Goal: Information Seeking & Learning: Learn about a topic

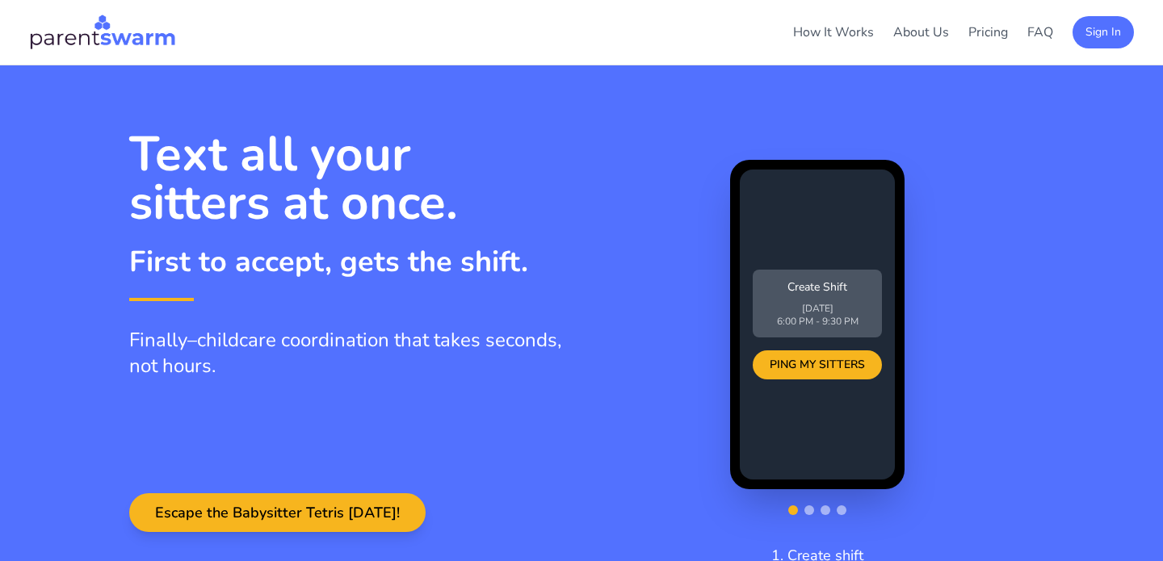
click at [888, 36] on ul "How It Works About Us Pricing FAQ Sign In" at bounding box center [963, 32] width 341 height 32
click at [920, 25] on link "About Us" at bounding box center [921, 32] width 56 height 18
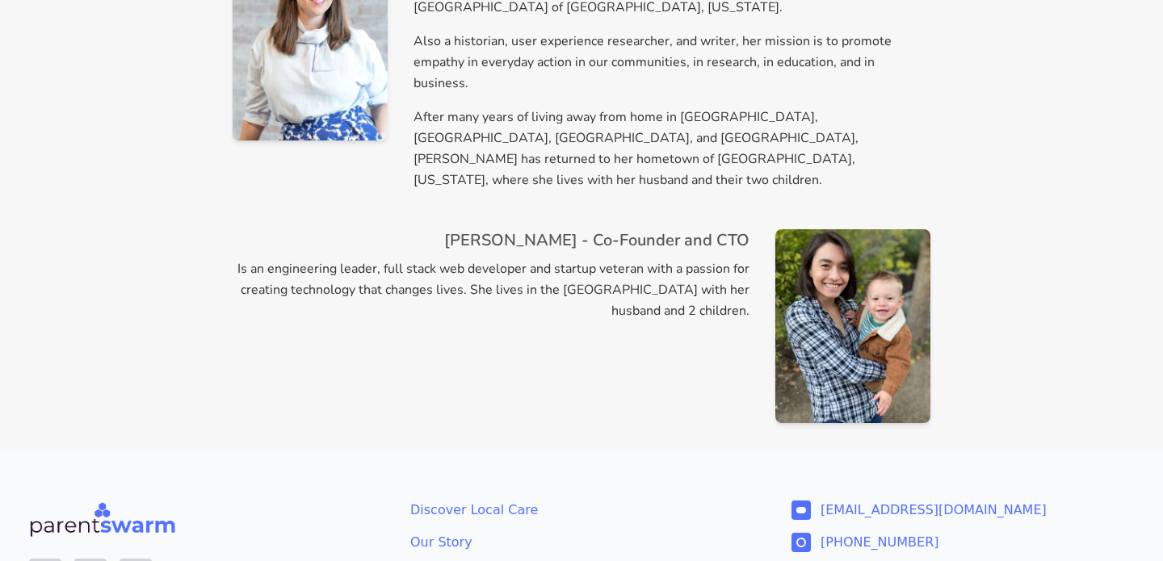
scroll to position [1177, 0]
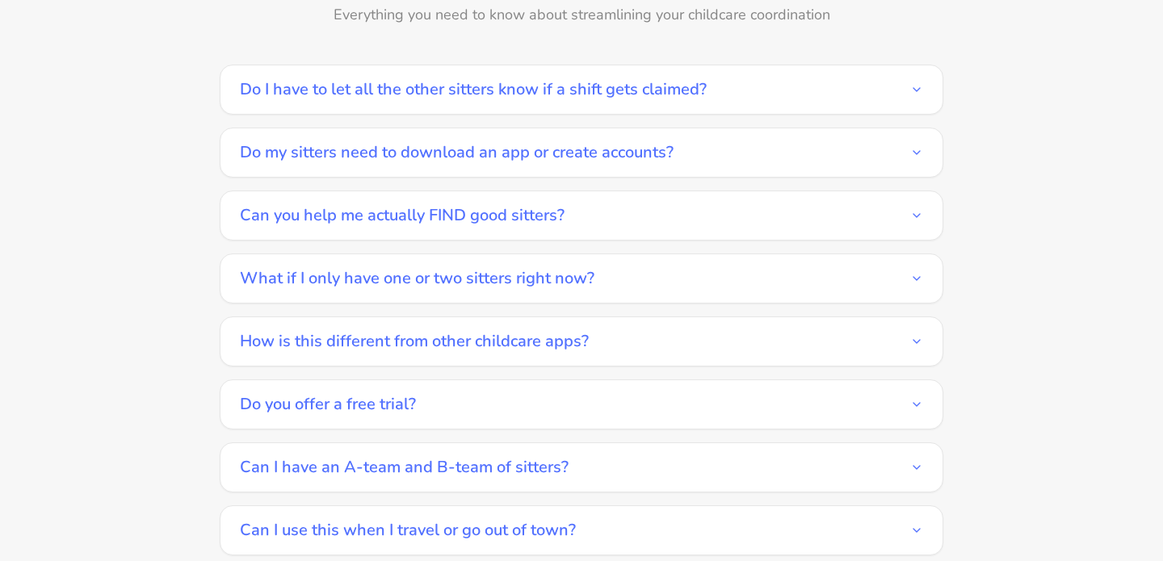
scroll to position [2321, 0]
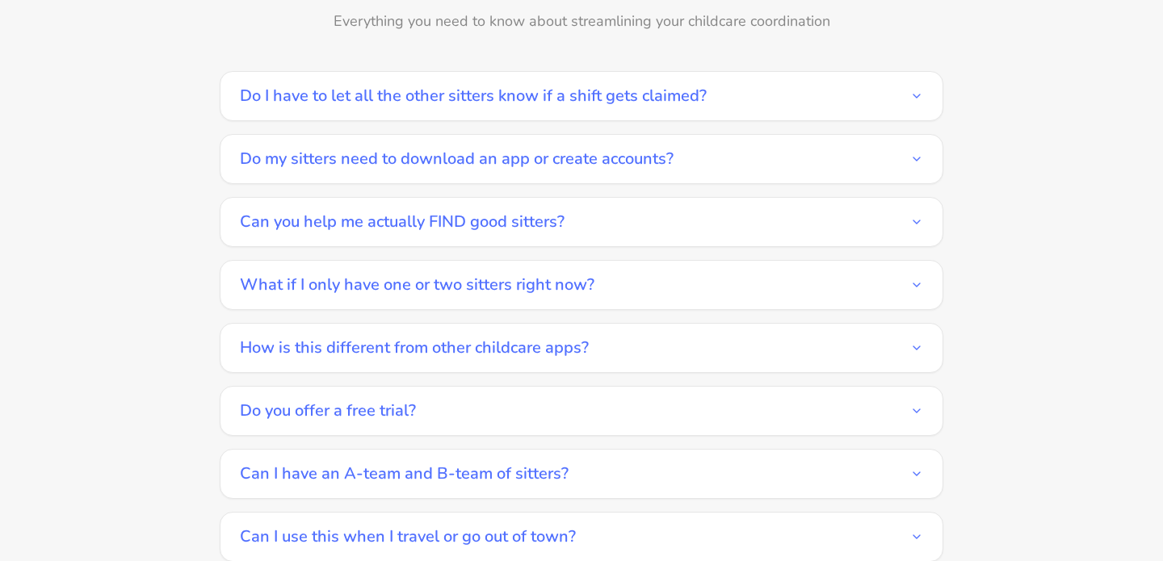
click at [397, 326] on button "How is this different from other childcare apps?" at bounding box center [581, 348] width 683 height 48
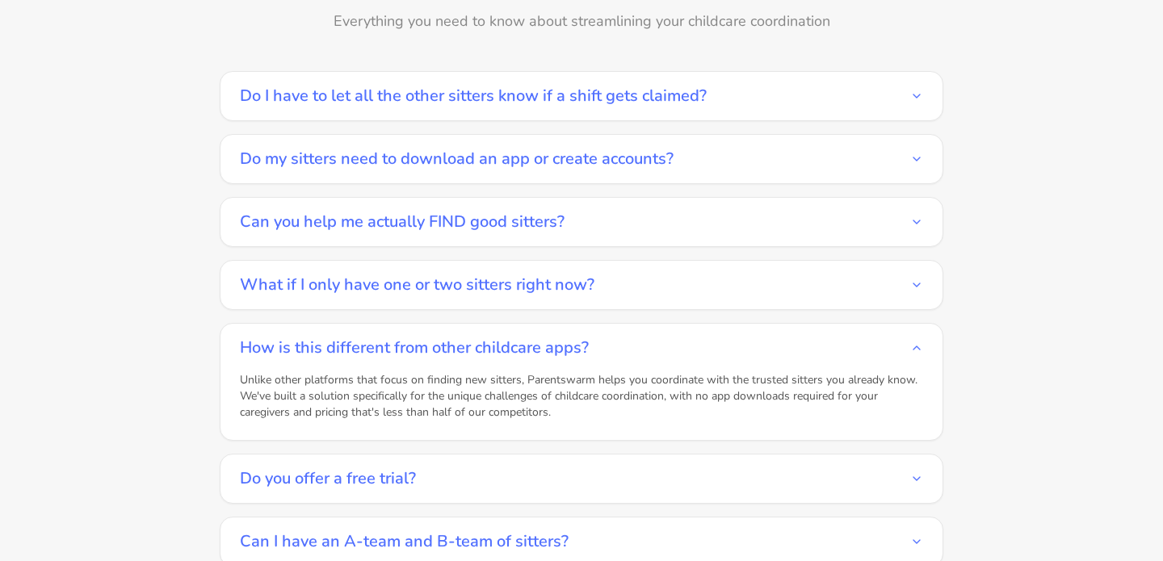
click at [370, 76] on button "Do I have to let all the other sitters know if a shift gets claimed?" at bounding box center [581, 96] width 683 height 48
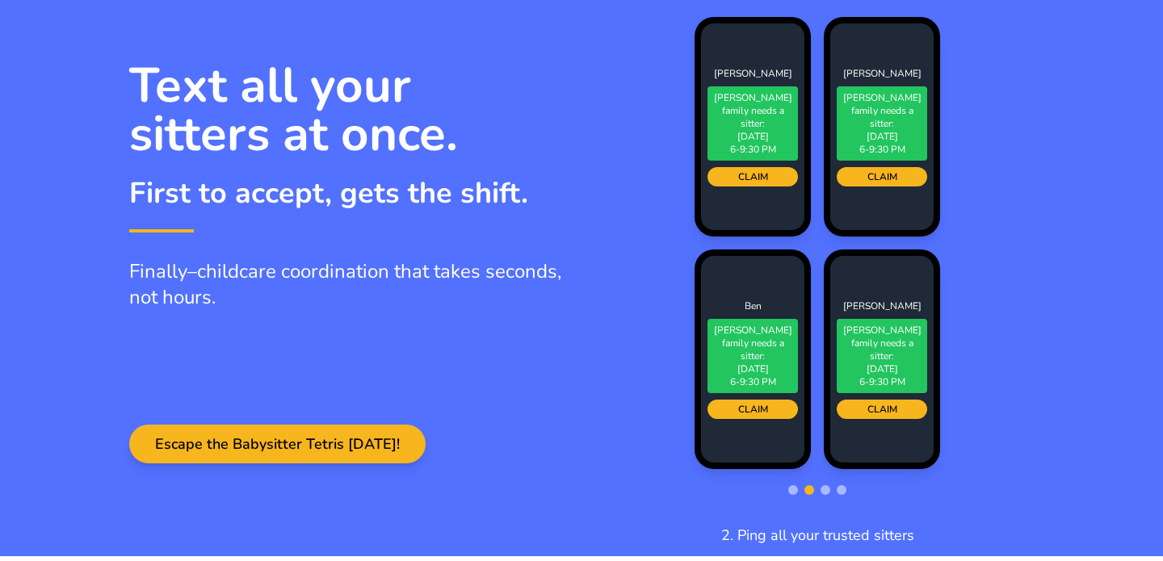
scroll to position [0, 0]
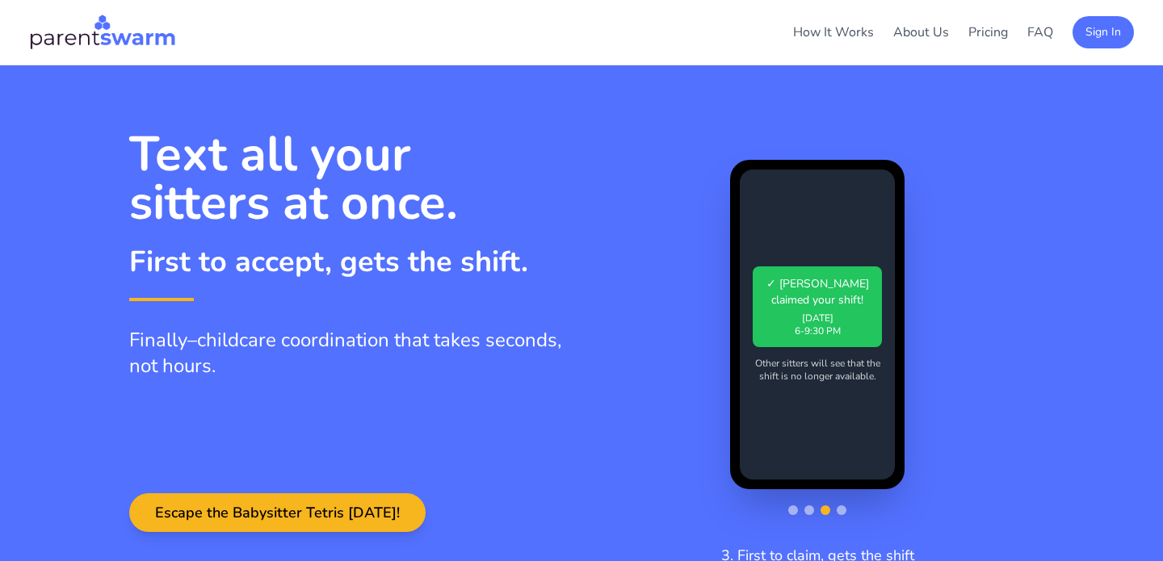
click at [90, 40] on img at bounding box center [102, 32] width 147 height 39
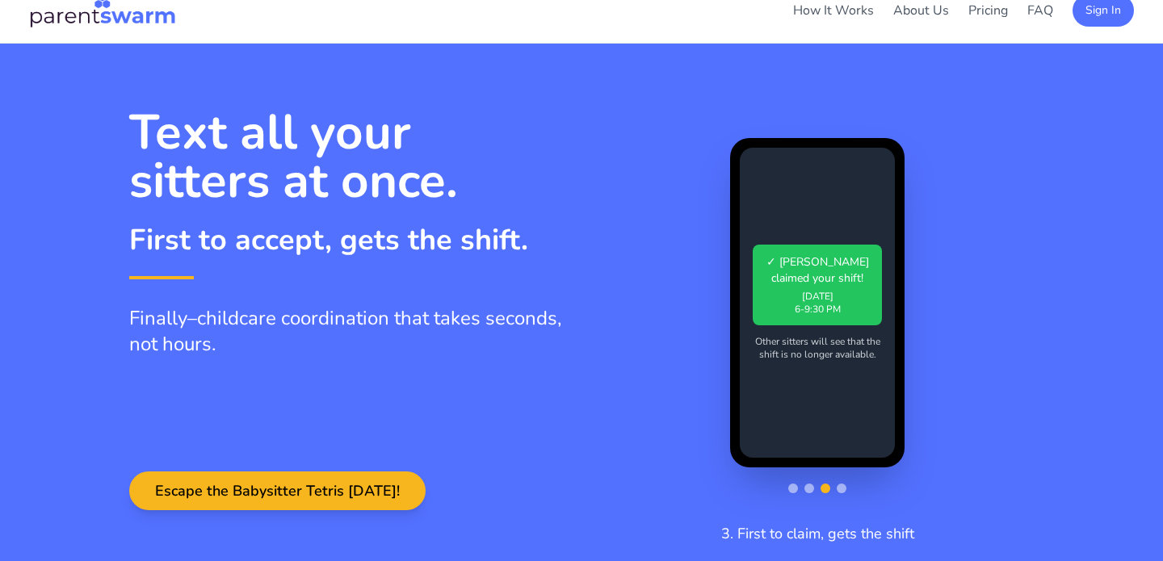
scroll to position [24, 0]
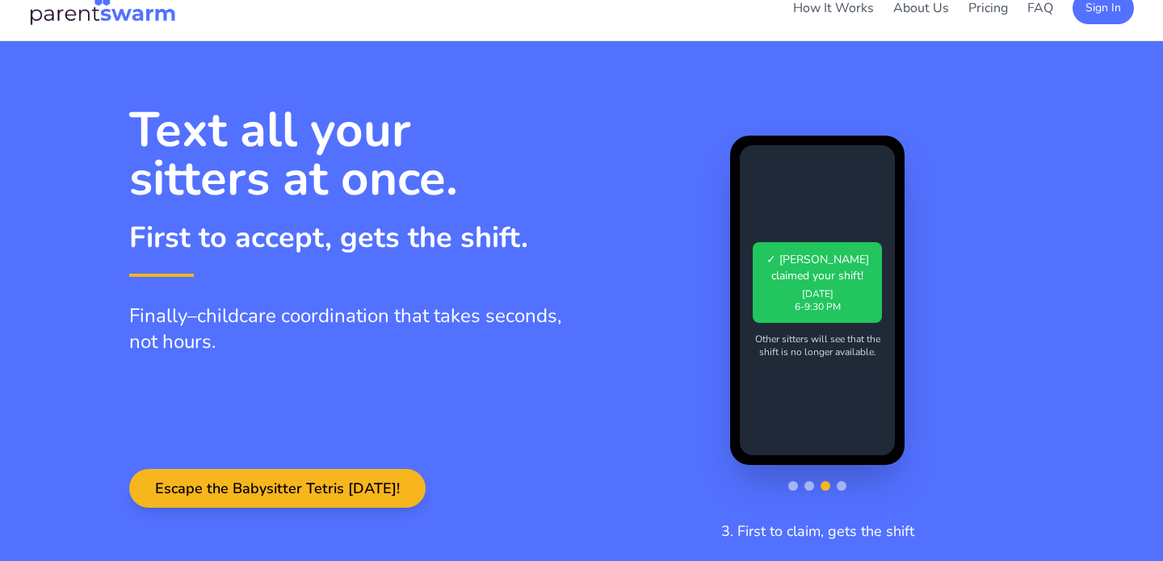
drag, startPoint x: 134, startPoint y: 128, endPoint x: 291, endPoint y: 362, distance: 281.1
click at [291, 362] on div "Text all your sitters at once. First to accept, gets the shift. Finally–childca…" at bounding box center [345, 287] width 433 height 363
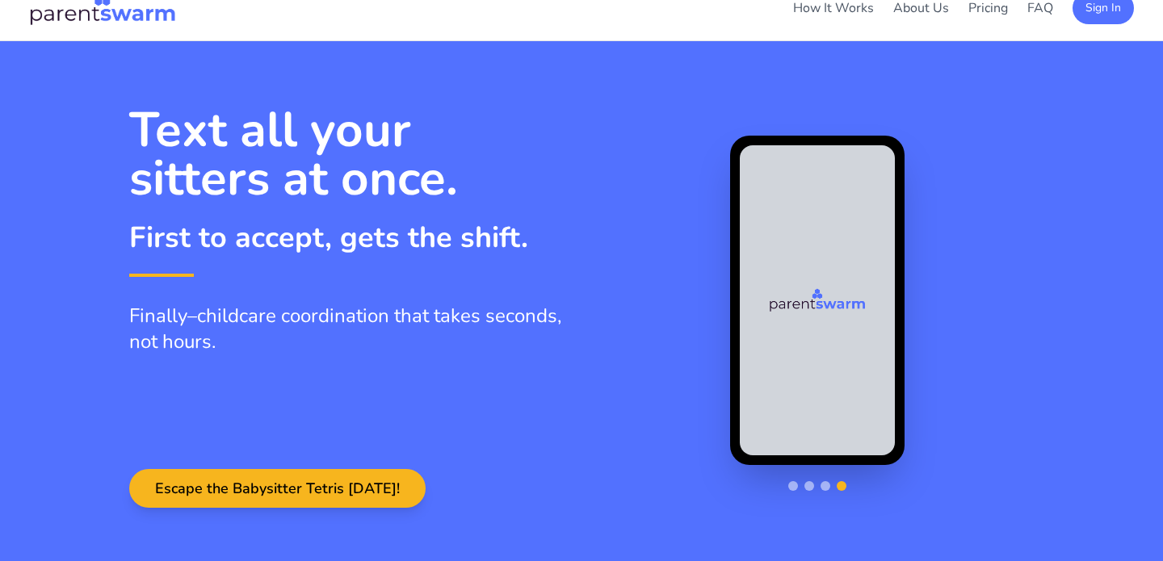
drag, startPoint x: 247, startPoint y: 329, endPoint x: 165, endPoint y: 221, distance: 135.4
click at [165, 221] on div "Text all your sitters at once. First to accept, gets the shift. Finally–childca…" at bounding box center [345, 287] width 433 height 363
click at [209, 329] on p "Finally–childcare coordination that takes seconds, not hours." at bounding box center [345, 329] width 433 height 52
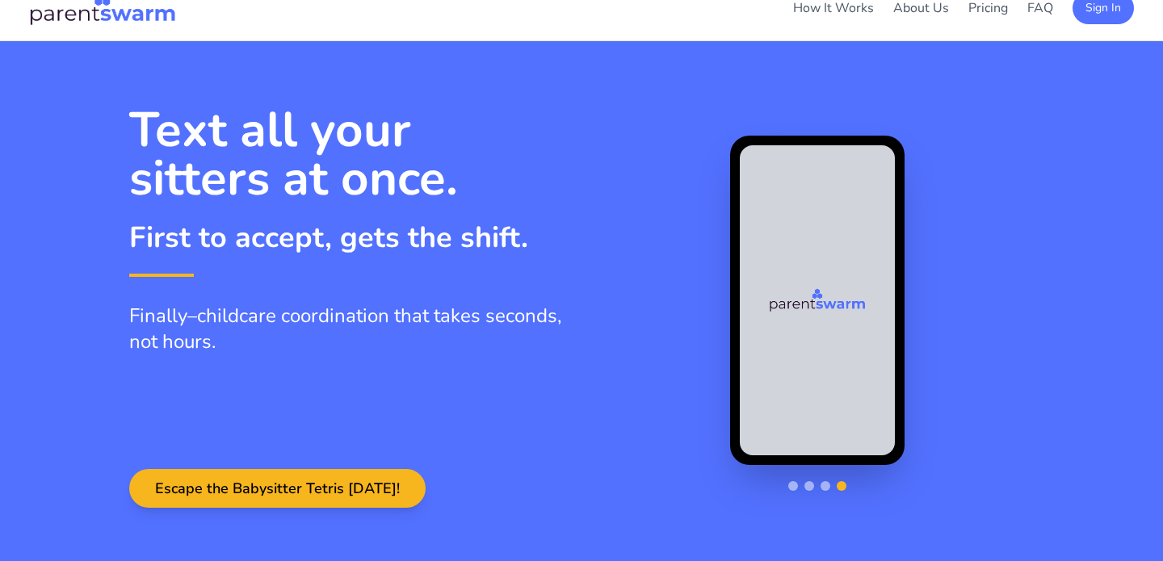
click at [209, 345] on p "Finally–childcare coordination that takes seconds, not hours." at bounding box center [345, 329] width 433 height 52
drag, startPoint x: 228, startPoint y: 346, endPoint x: 132, endPoint y: 308, distance: 102.9
click at [132, 308] on p "Finally–childcare coordination that takes seconds, not hours." at bounding box center [345, 329] width 433 height 52
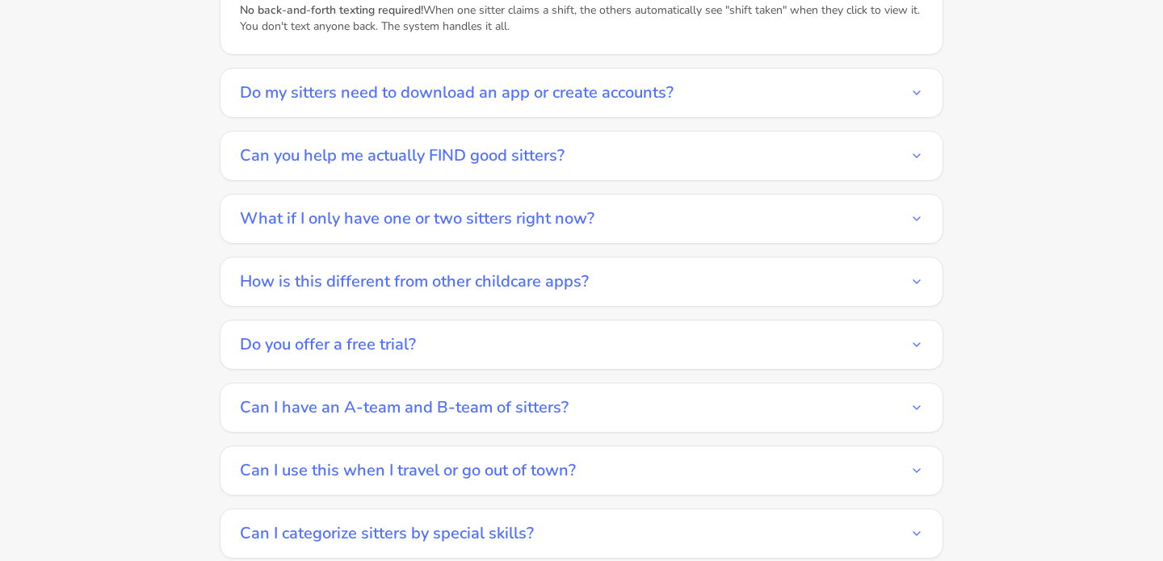
scroll to position [2521, 0]
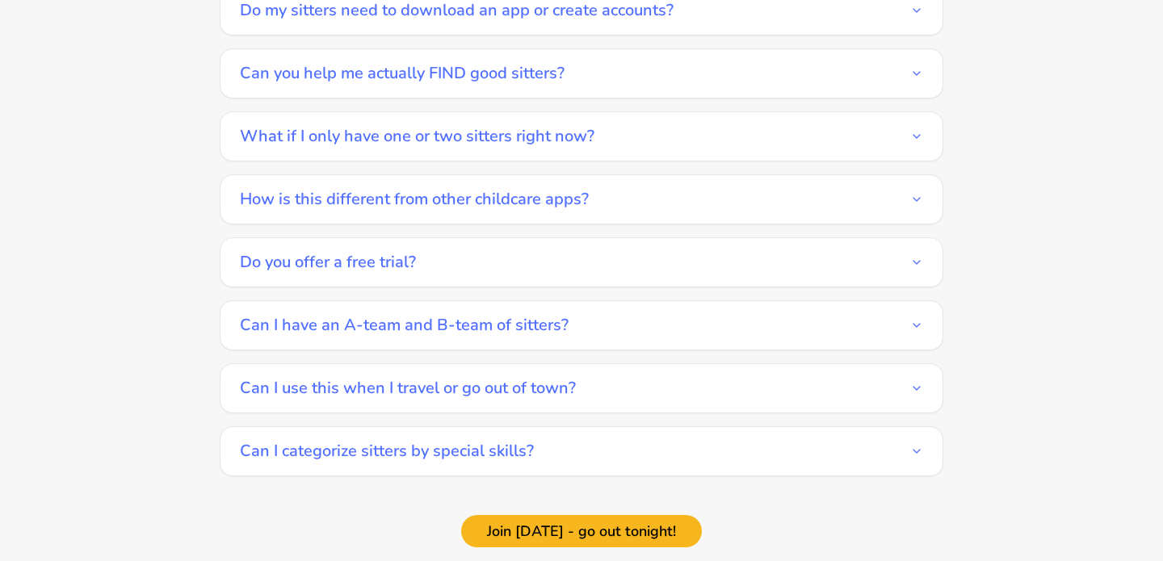
click at [427, 52] on button "Can you help me actually FIND good sitters?" at bounding box center [581, 73] width 683 height 48
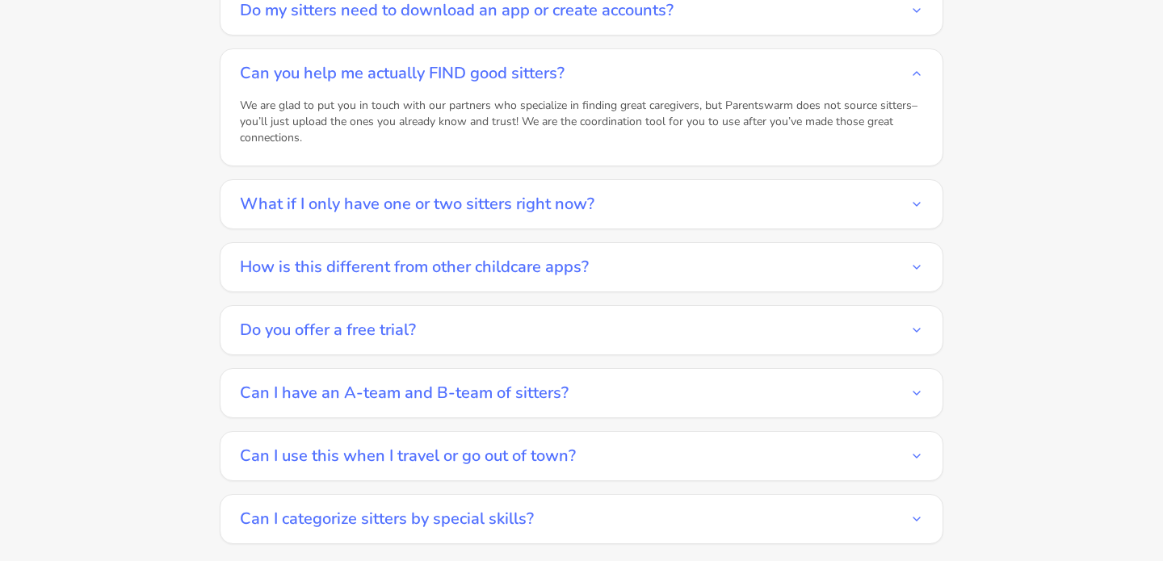
scroll to position [2470, 0]
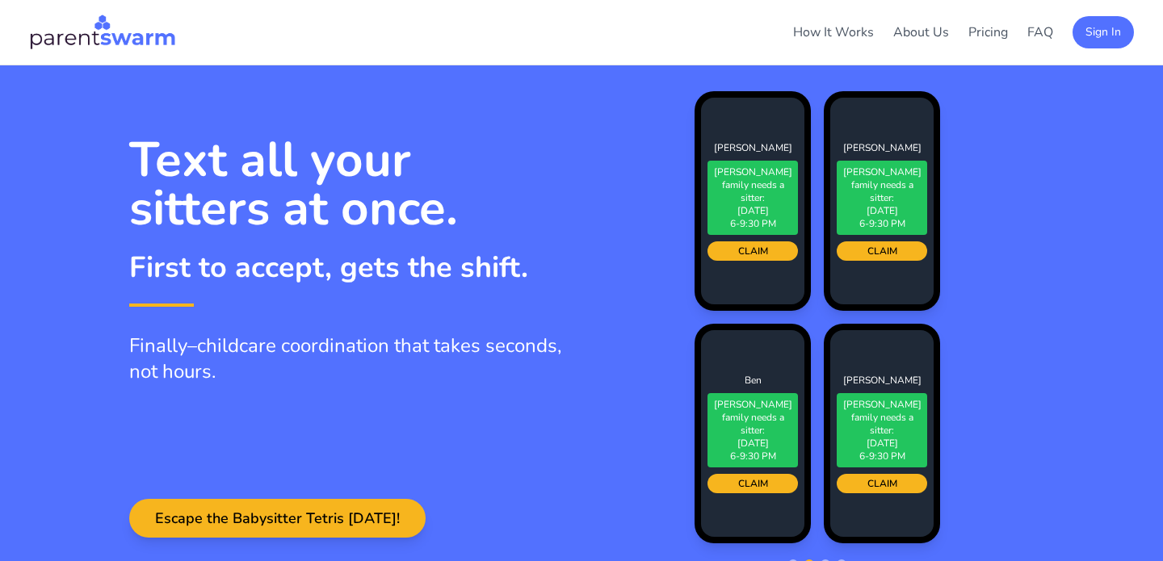
scroll to position [8, 0]
